Goal: Task Accomplishment & Management: Use online tool/utility

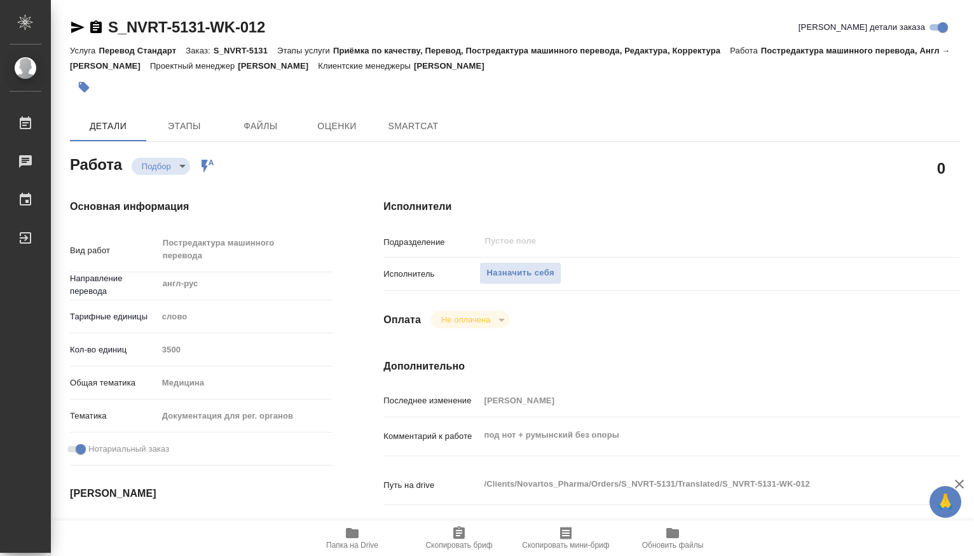
type textarea "x"
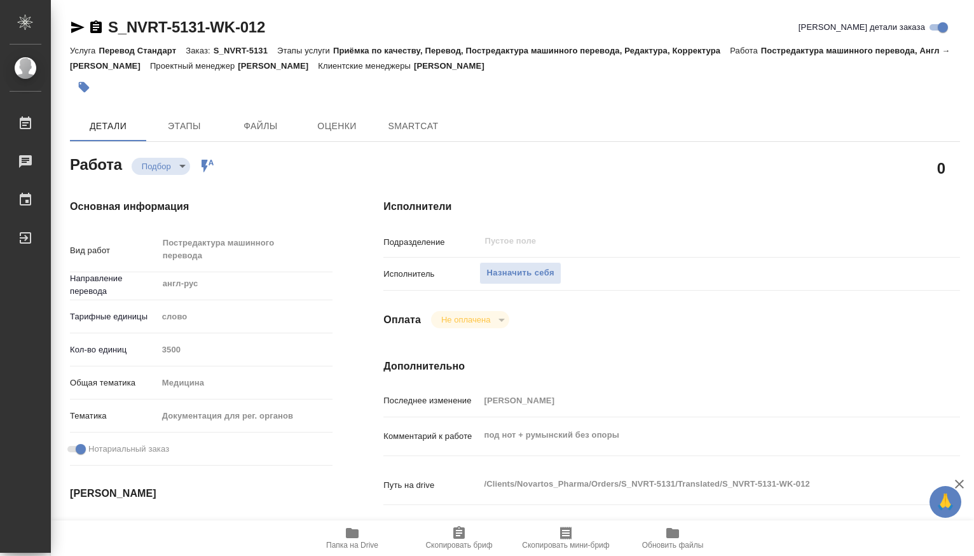
type textarea "x"
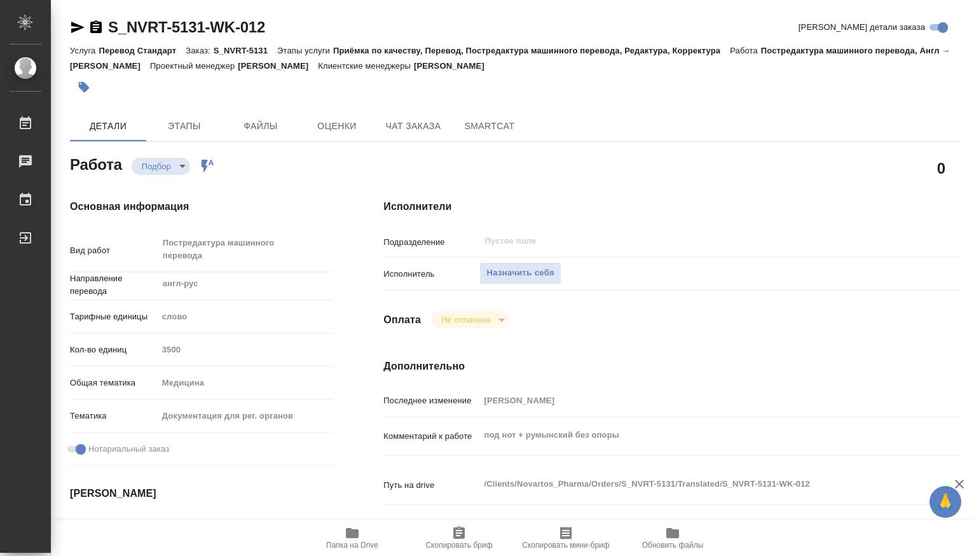
type textarea "x"
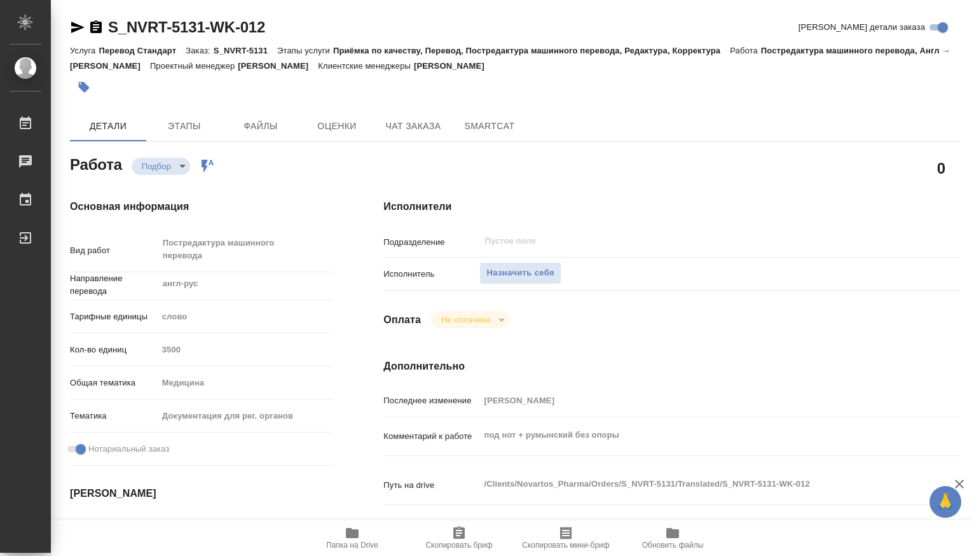
type textarea "x"
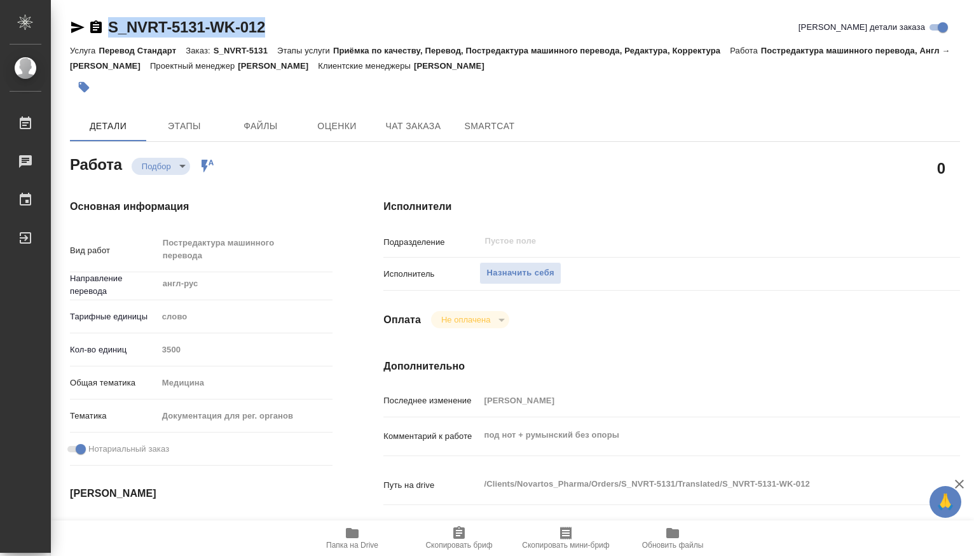
drag, startPoint x: 275, startPoint y: 27, endPoint x: 95, endPoint y: 26, distance: 179.9
click at [95, 26] on div "S_NVRT-5131-WK-012 Кратко детали заказа" at bounding box center [515, 27] width 890 height 20
copy link "S_NVRT-5131-WK-012"
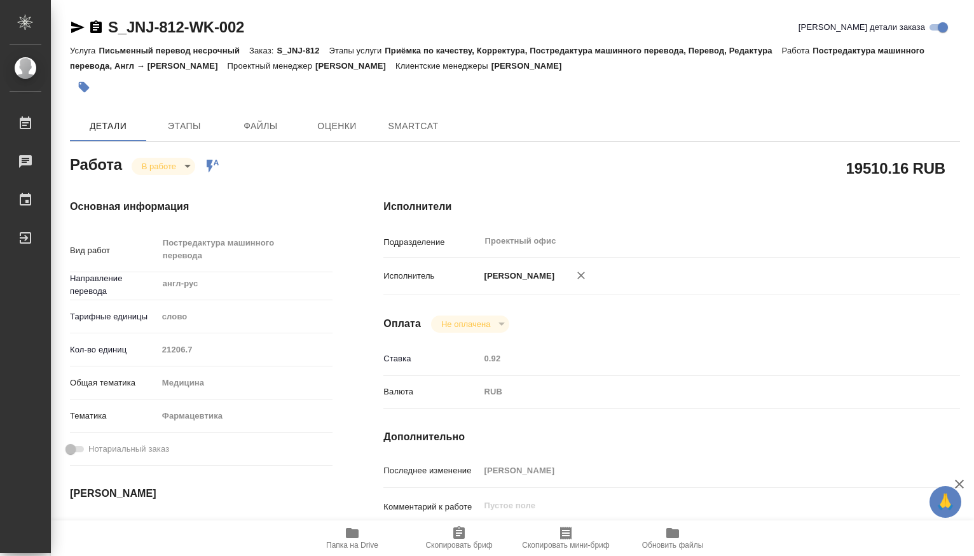
type textarea "x"
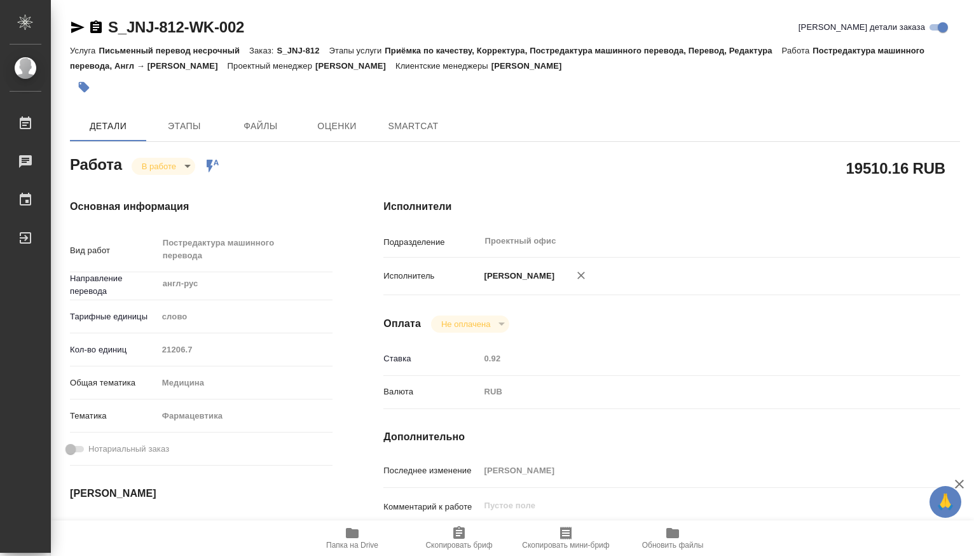
type textarea "x"
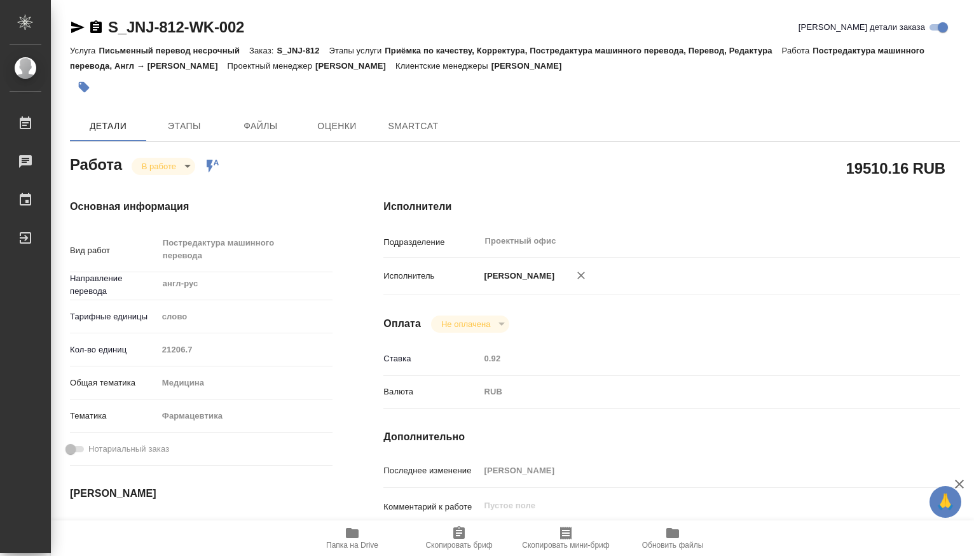
type textarea "x"
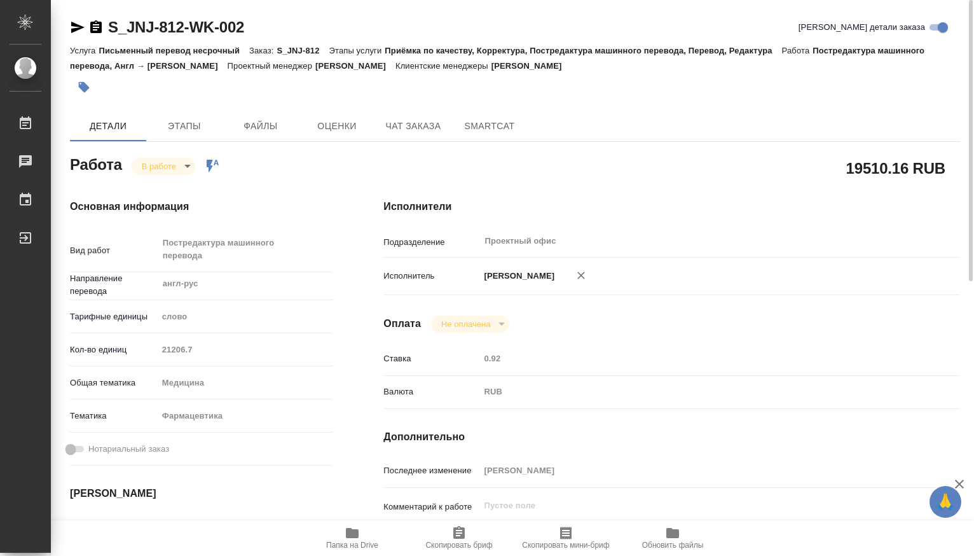
type textarea "x"
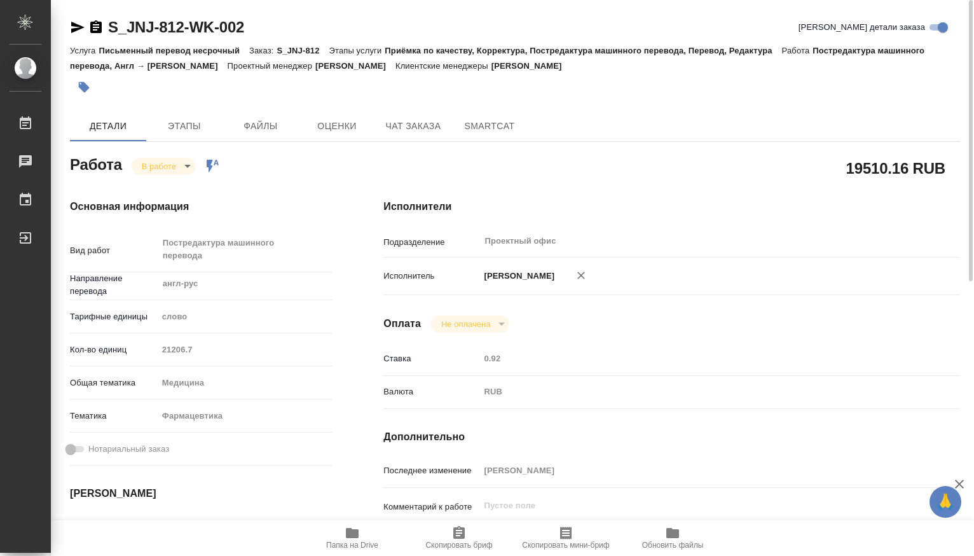
scroll to position [212, 0]
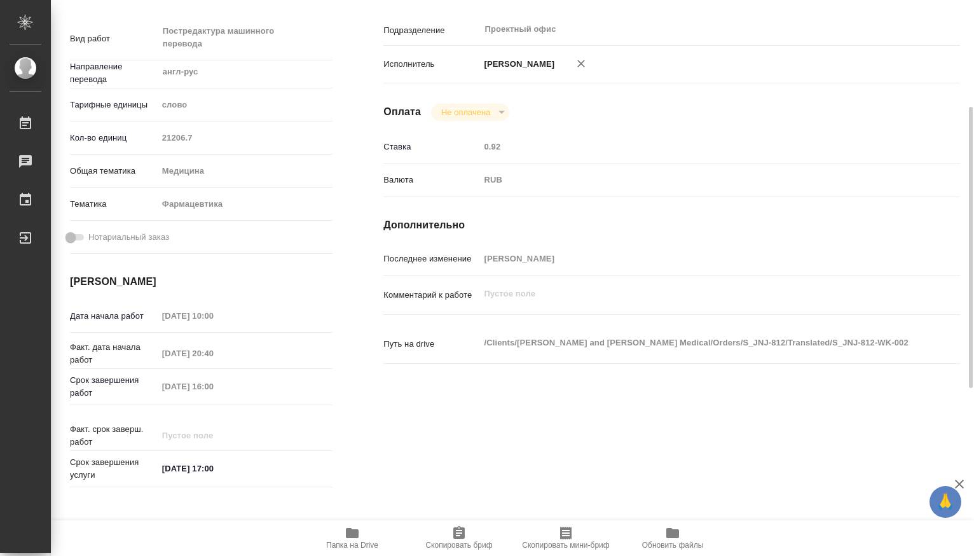
type textarea "x"
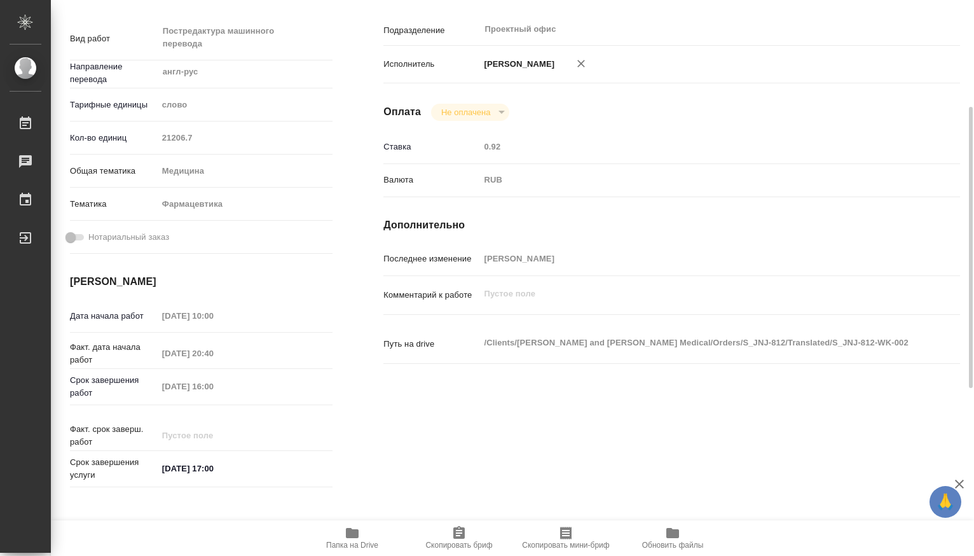
click at [351, 531] on icon "button" at bounding box center [352, 533] width 13 height 10
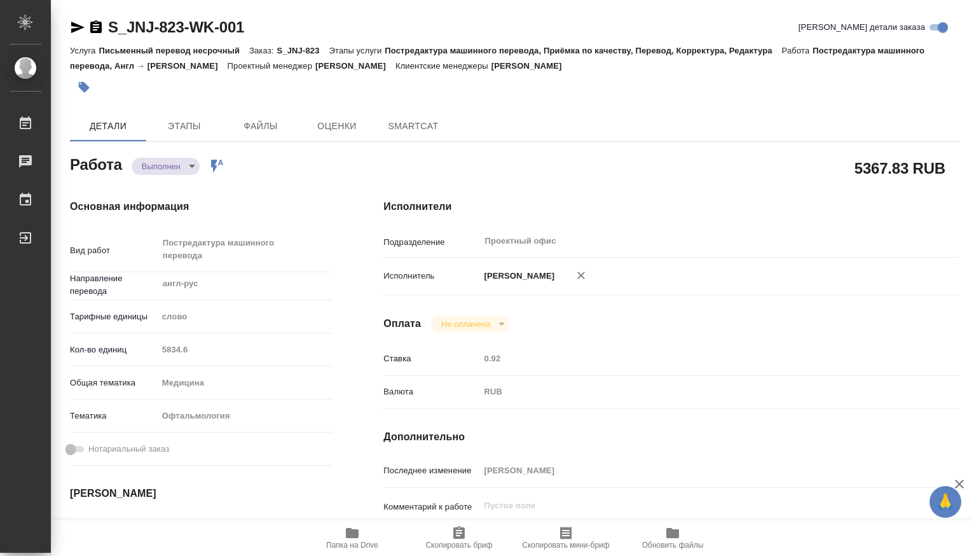
type textarea "x"
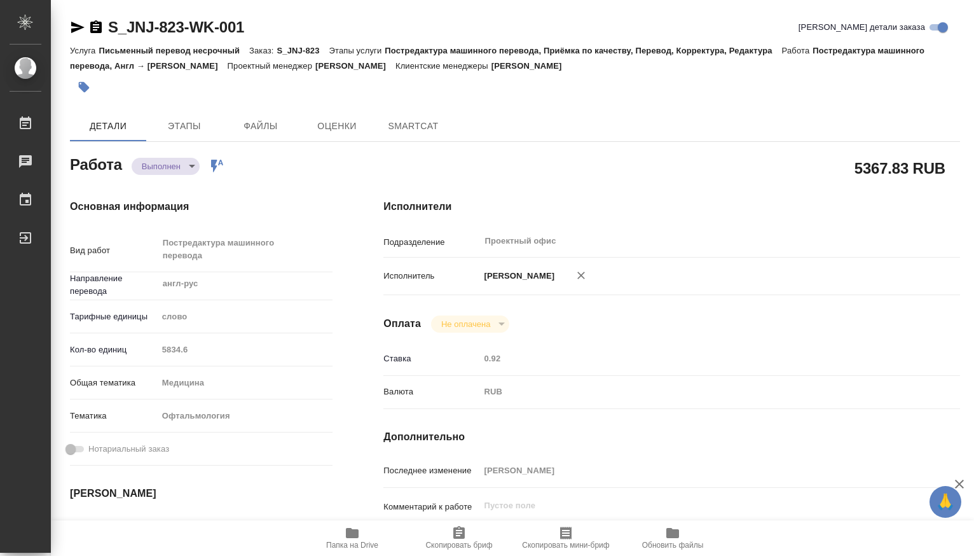
type textarea "x"
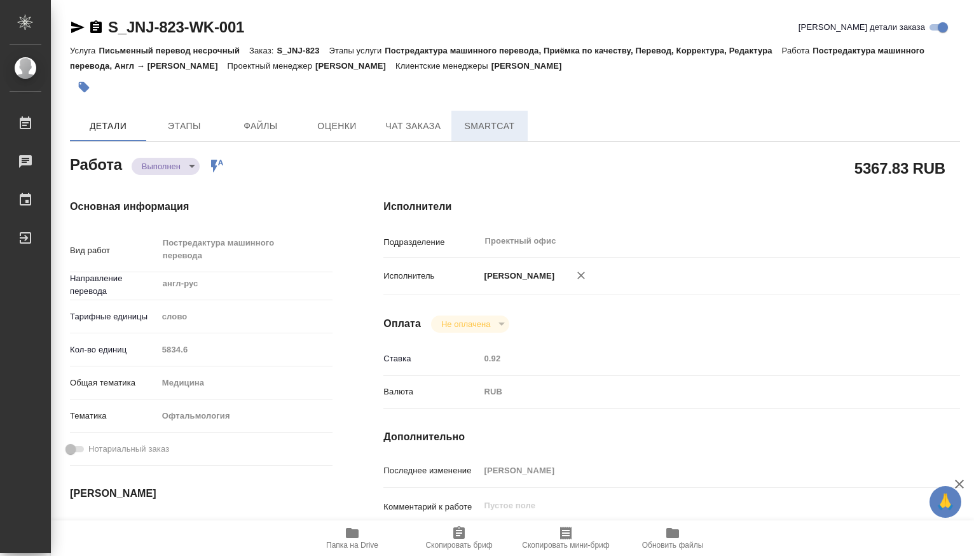
type textarea "x"
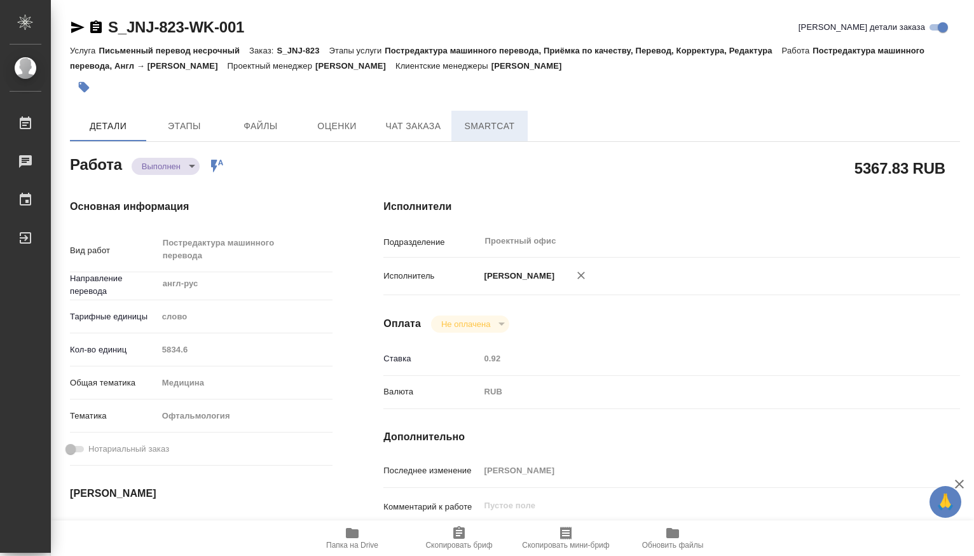
click at [500, 128] on span "SmartCat" at bounding box center [489, 126] width 61 height 16
type textarea "x"
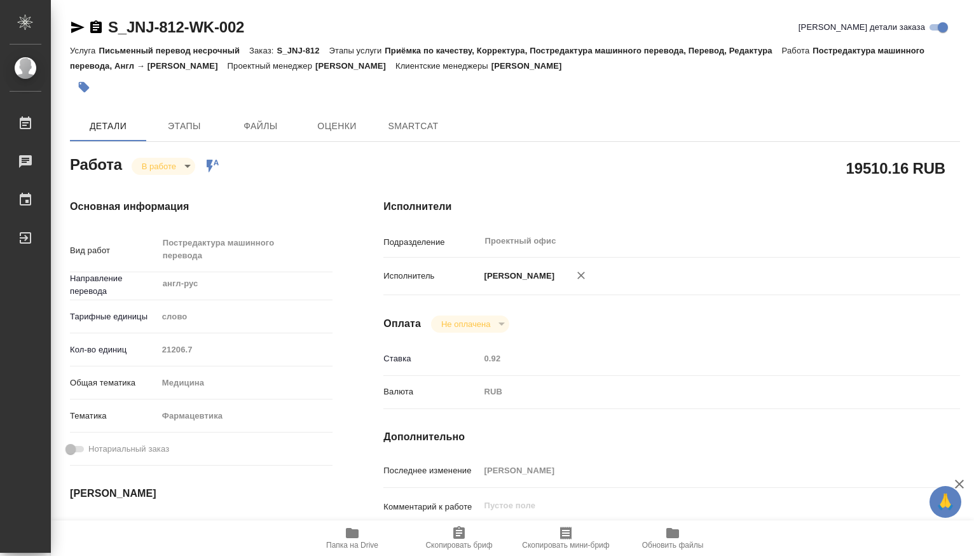
type textarea "x"
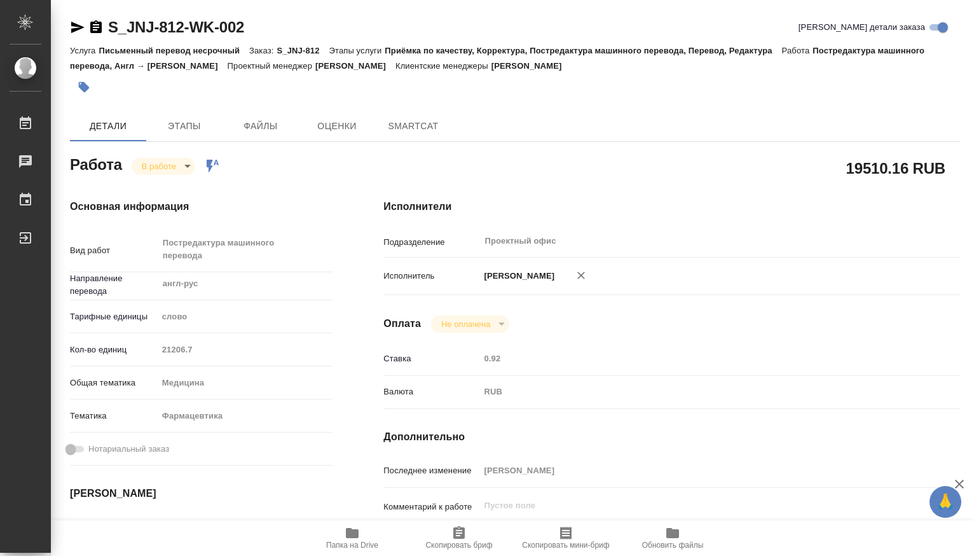
type textarea "x"
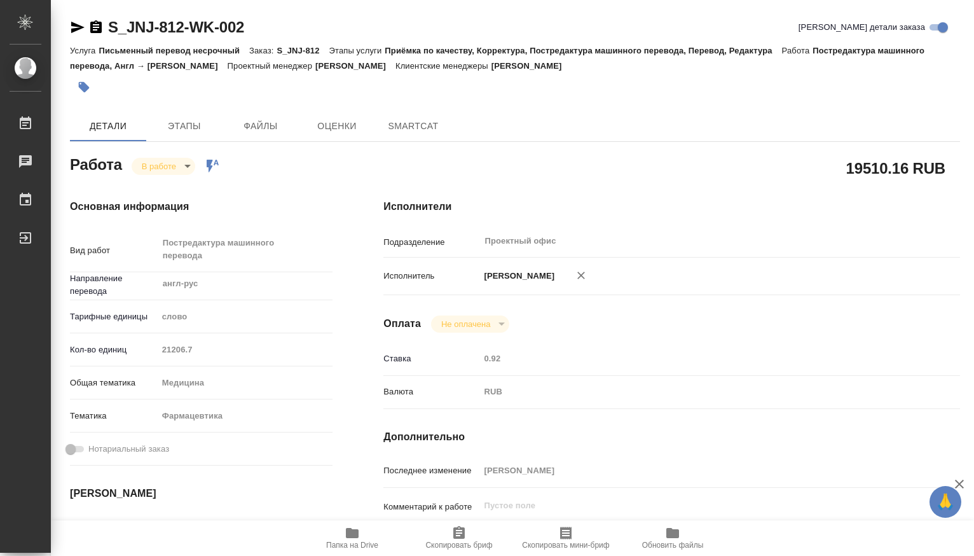
type textarea "x"
drag, startPoint x: 256, startPoint y: 26, endPoint x: 109, endPoint y: 25, distance: 146.8
click at [109, 25] on div "S_JNJ-812-WK-002 [PERSON_NAME] детали заказа" at bounding box center [515, 27] width 890 height 20
type textarea "x"
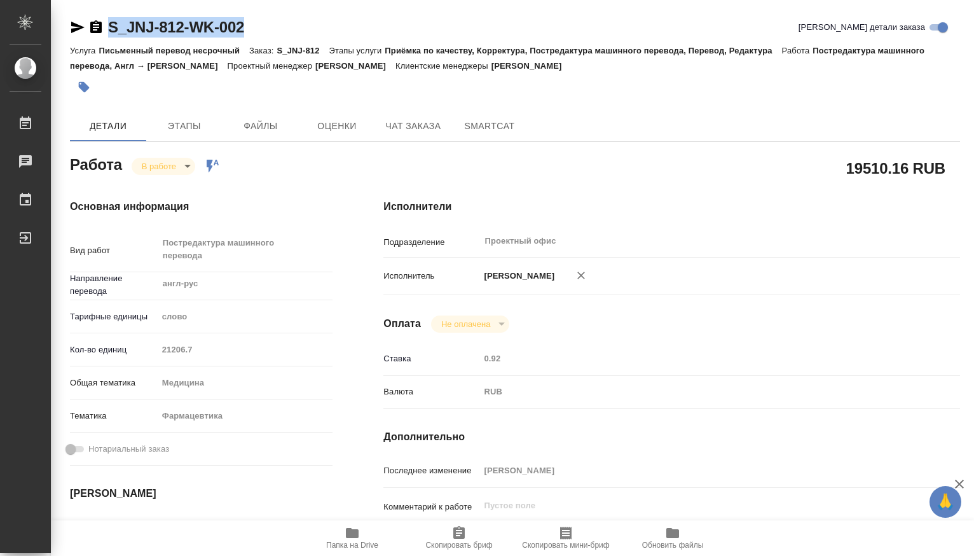
type textarea "x"
copy link "S_JNJ-812-WK-002"
type textarea "x"
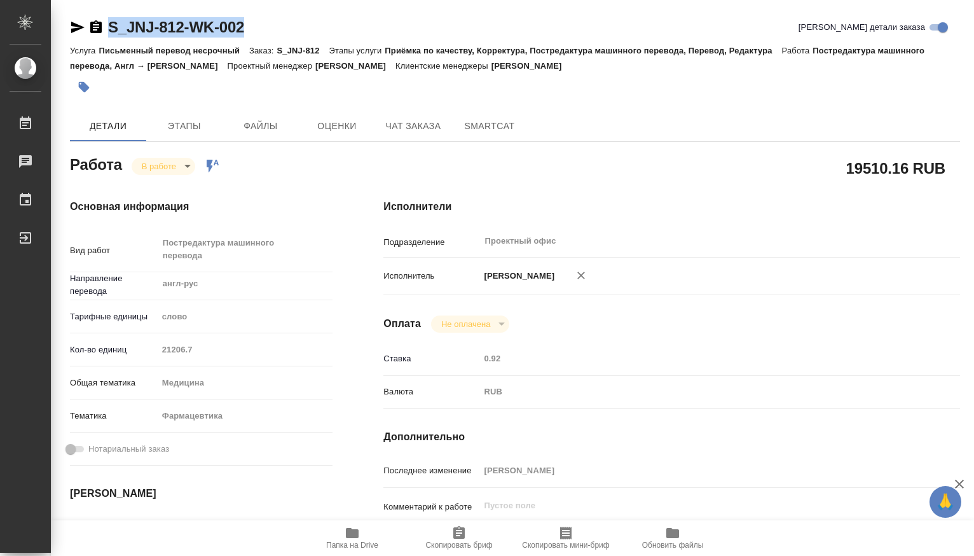
type textarea "x"
